Goal: Task Accomplishment & Management: Manage account settings

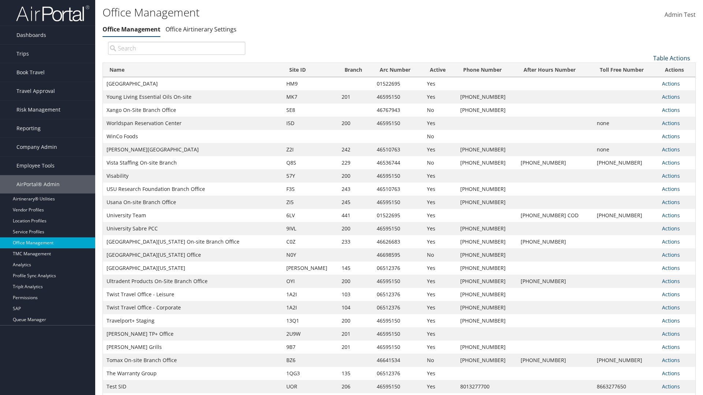
click at [671, 58] on link "Table Actions" at bounding box center [671, 58] width 37 height 8
click at [647, 94] on link "Page Length" at bounding box center [647, 94] width 96 height 12
click at [647, 82] on link "25" at bounding box center [647, 82] width 96 height 12
click at [671, 58] on link "Table Actions" at bounding box center [671, 58] width 37 height 8
click at [647, 94] on link "Page Length" at bounding box center [647, 94] width 96 height 12
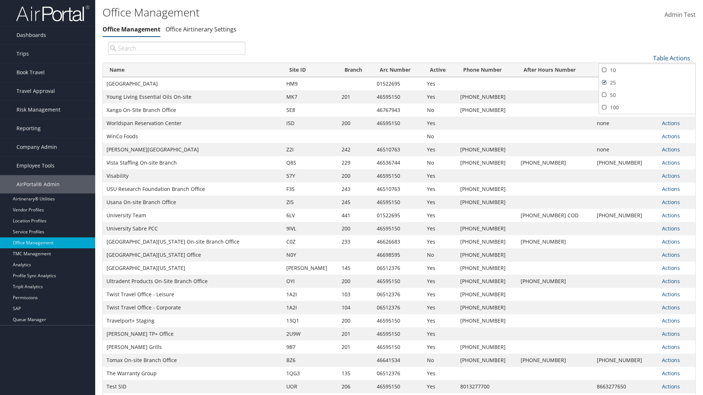
click at [647, 95] on link "50" at bounding box center [647, 95] width 96 height 12
click at [671, 58] on link "Table Actions" at bounding box center [671, 58] width 37 height 8
click at [647, 94] on link "Page Length" at bounding box center [647, 94] width 96 height 12
click at [647, 107] on link "100" at bounding box center [647, 107] width 96 height 12
click at [671, 58] on link "Table Actions" at bounding box center [671, 58] width 37 height 8
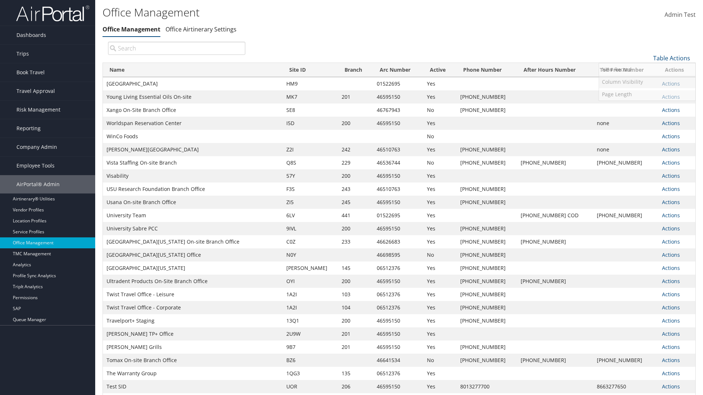
click at [647, 82] on link "Column Visibility" at bounding box center [647, 82] width 96 height 12
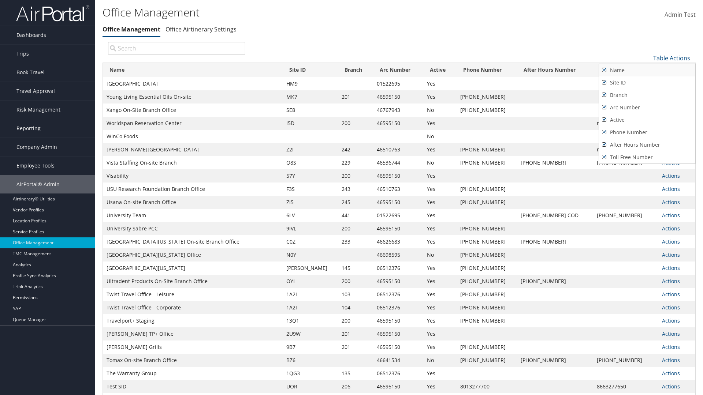
click at [647, 70] on link "Name" at bounding box center [647, 70] width 96 height 12
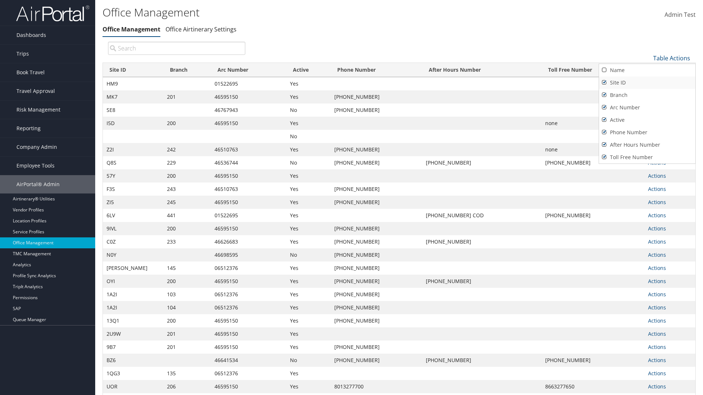
click at [647, 82] on link "Site ID" at bounding box center [647, 82] width 96 height 12
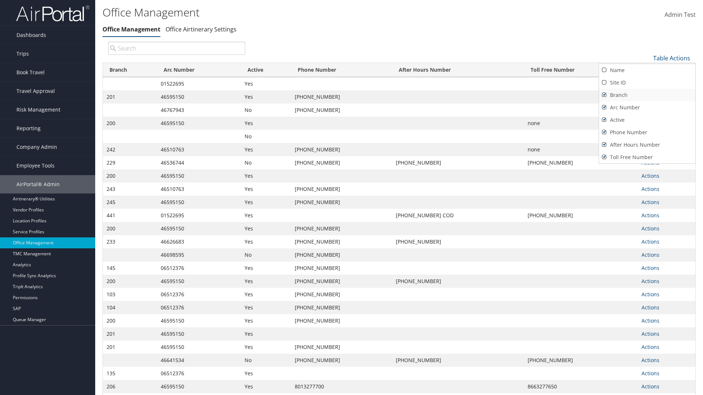
click at [647, 95] on link "Branch" at bounding box center [647, 95] width 96 height 12
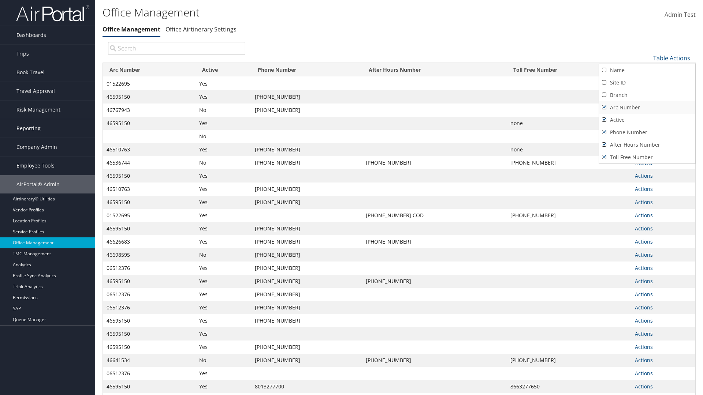
click at [647, 107] on link "Arc Number" at bounding box center [647, 107] width 96 height 12
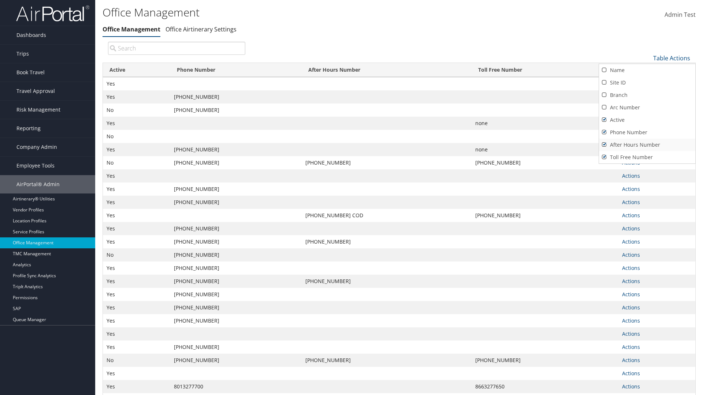
click at [647, 145] on link "After Hours Number" at bounding box center [647, 145] width 96 height 12
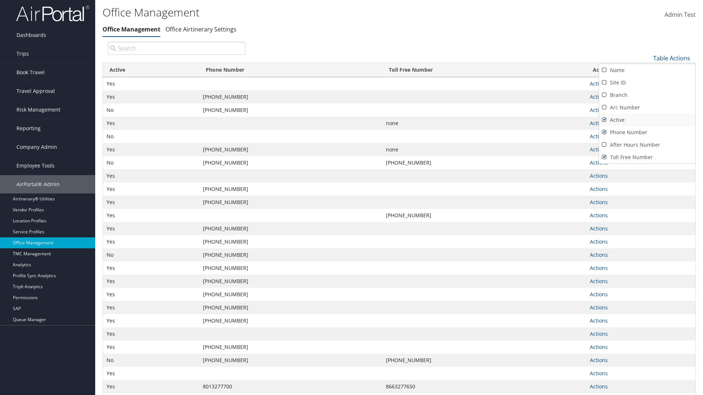
click at [647, 120] on link "Active" at bounding box center [647, 120] width 96 height 12
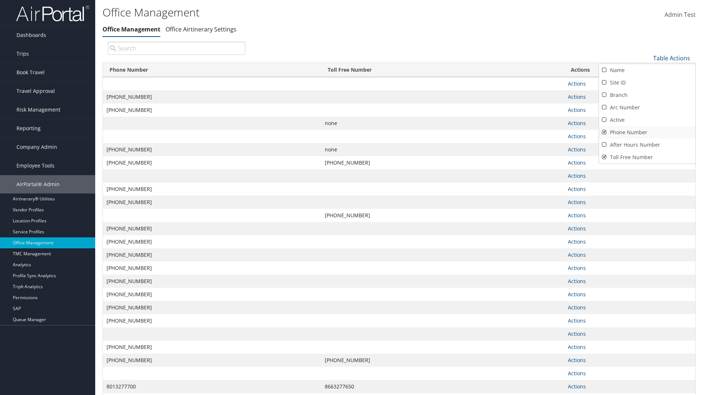
click at [647, 132] on link "Phone Number" at bounding box center [647, 132] width 96 height 12
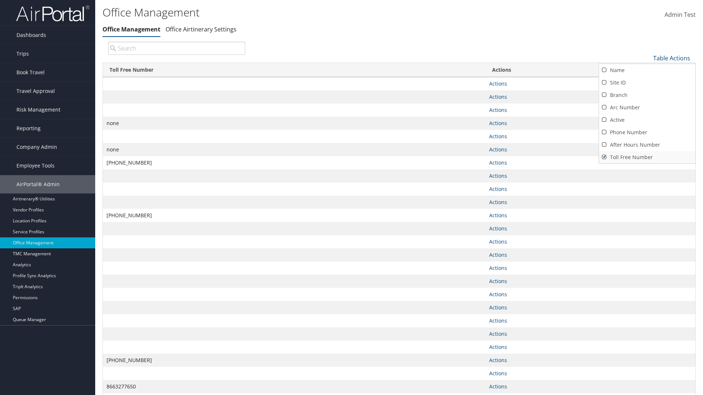
click at [647, 157] on link "Toll Free Number" at bounding box center [647, 157] width 96 height 12
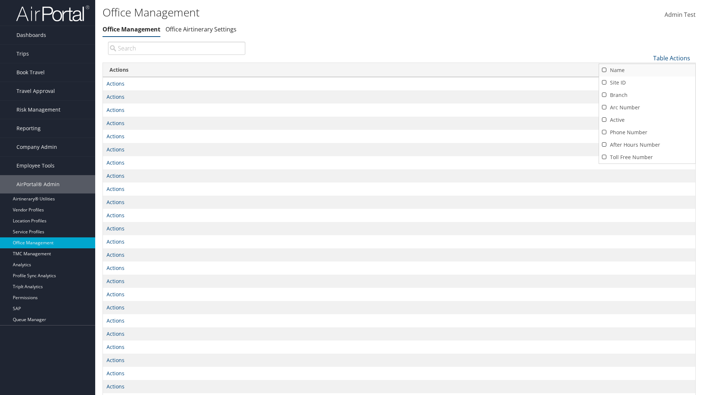
click at [647, 70] on link "Name" at bounding box center [647, 70] width 96 height 12
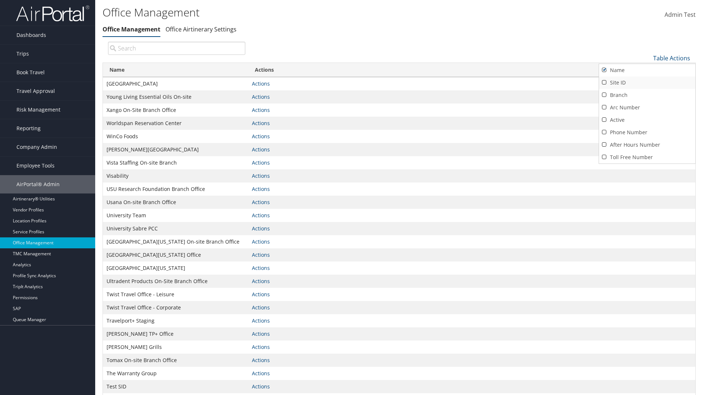
click at [647, 82] on link "Site ID" at bounding box center [647, 82] width 96 height 12
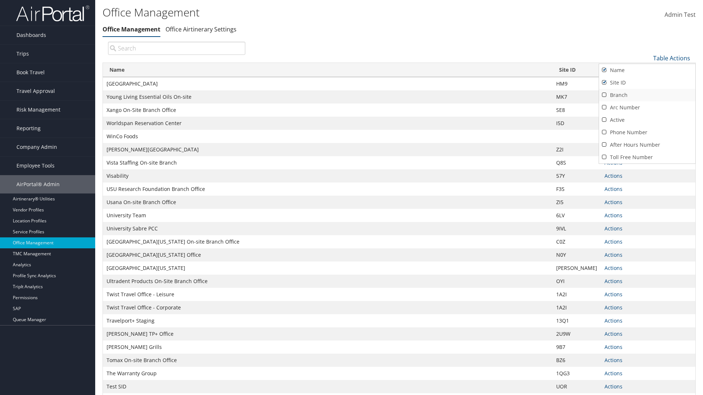
click at [647, 95] on link "Branch" at bounding box center [647, 95] width 96 height 12
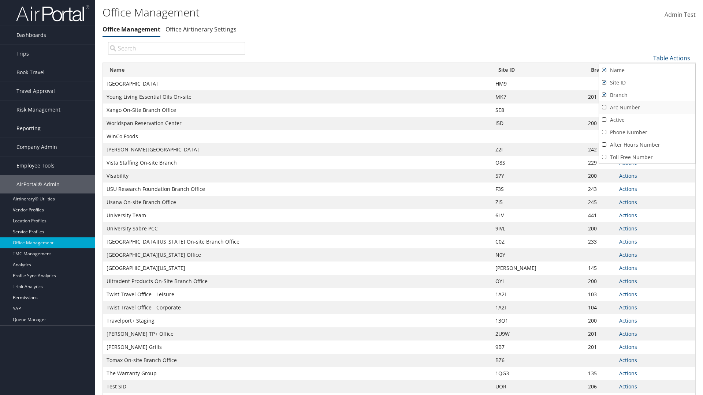
click at [647, 107] on link "Arc Number" at bounding box center [647, 107] width 96 height 12
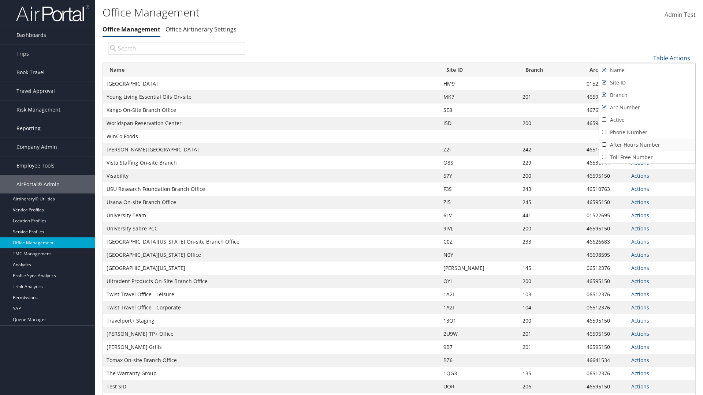
click at [647, 145] on link "After Hours Number" at bounding box center [647, 145] width 96 height 12
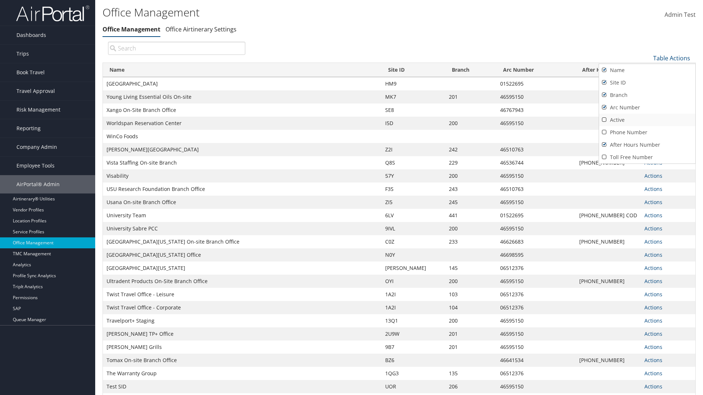
click at [647, 120] on link "Active" at bounding box center [647, 120] width 96 height 12
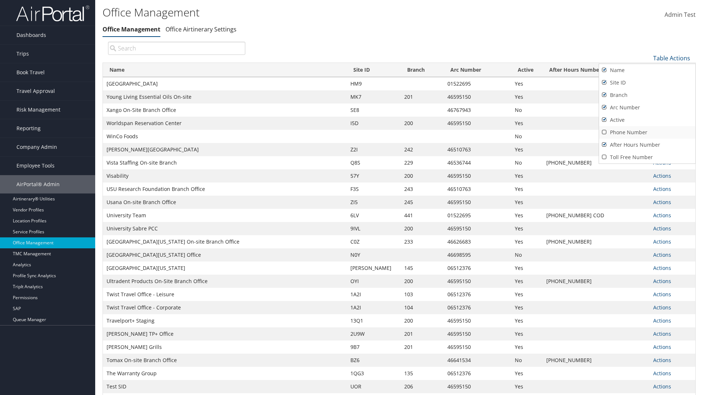
click at [647, 132] on link "Phone Number" at bounding box center [647, 132] width 96 height 12
